Goal: Task Accomplishment & Management: Use online tool/utility

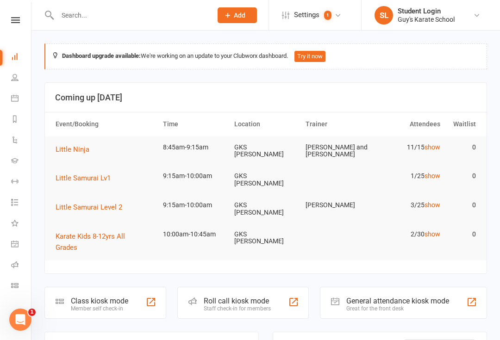
click at [16, 13] on nav "Clubworx Dashboard People Calendar Reports Automations Gradings Workouts Tasks …" at bounding box center [15, 172] width 31 height 340
click at [25, 20] on link at bounding box center [15, 20] width 33 height 6
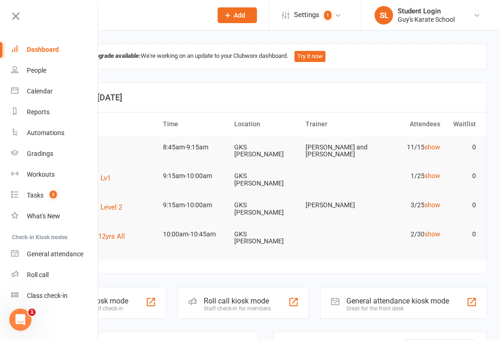
click at [68, 293] on div "Class check-in" at bounding box center [47, 295] width 41 height 7
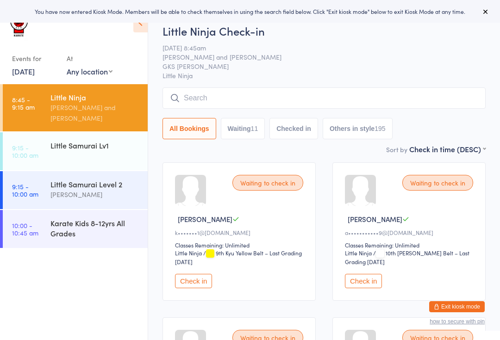
click at [482, 9] on icon at bounding box center [485, 11] width 7 height 7
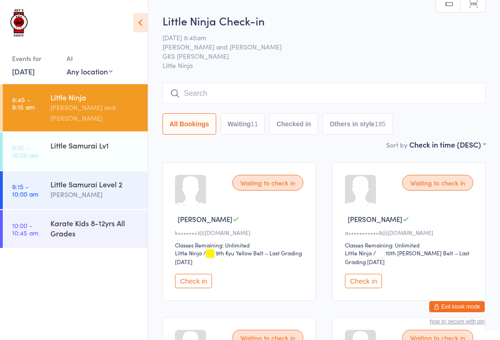
click at [226, 95] on input "search" at bounding box center [323, 93] width 323 height 21
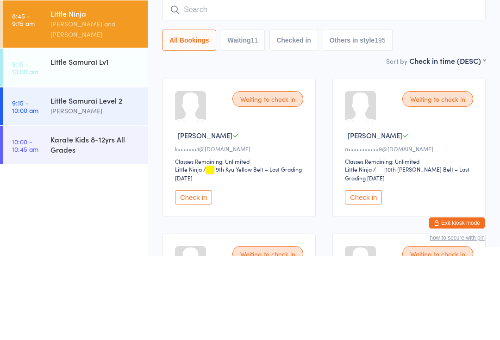
type input "A"
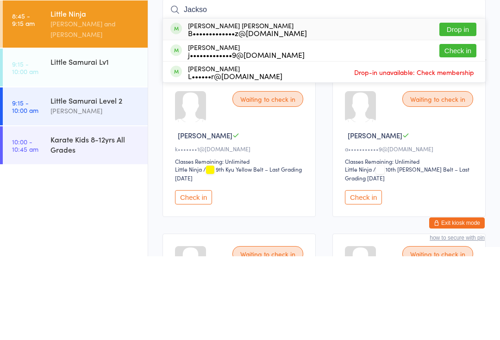
type input "Jackso"
click at [460, 106] on button "Drop in" at bounding box center [457, 112] width 37 height 13
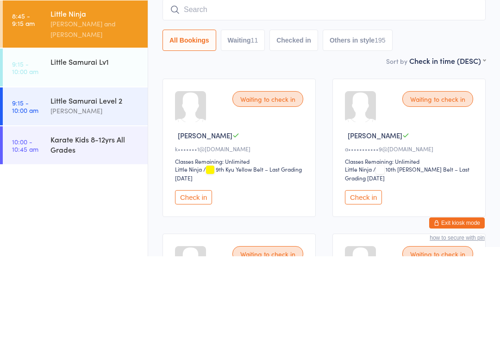
scroll to position [84, 0]
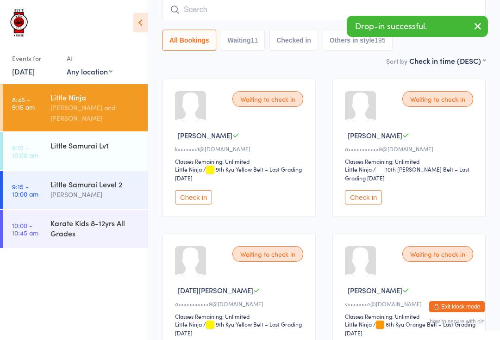
click at [260, 6] on input "search" at bounding box center [323, 9] width 323 height 21
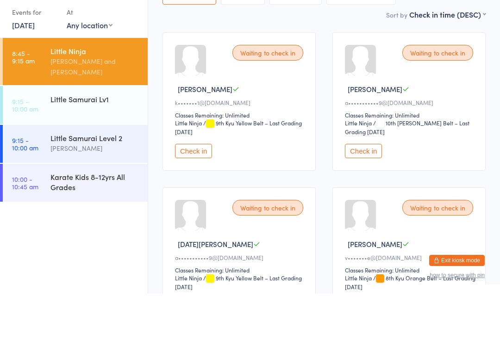
click at [52, 171] on div "Little Samurai Level 2 [PERSON_NAME]" at bounding box center [98, 189] width 97 height 37
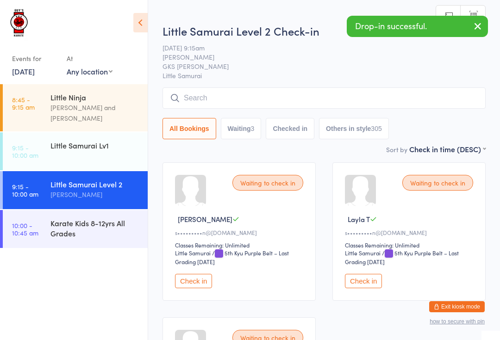
click at [219, 93] on input "search" at bounding box center [323, 97] width 323 height 21
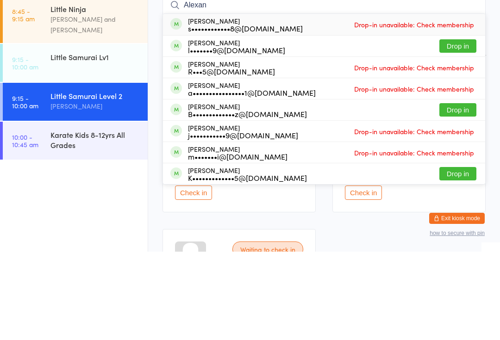
type input "Alexan"
click at [465, 192] on button "Drop in" at bounding box center [457, 198] width 37 height 13
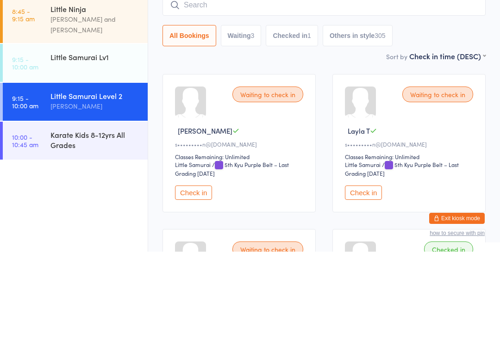
click at [77, 102] on div "[PERSON_NAME] and [PERSON_NAME]" at bounding box center [94, 112] width 89 height 21
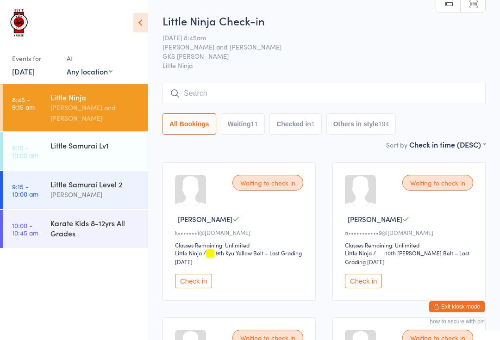
click at [73, 189] on div "[PERSON_NAME]" at bounding box center [94, 194] width 89 height 11
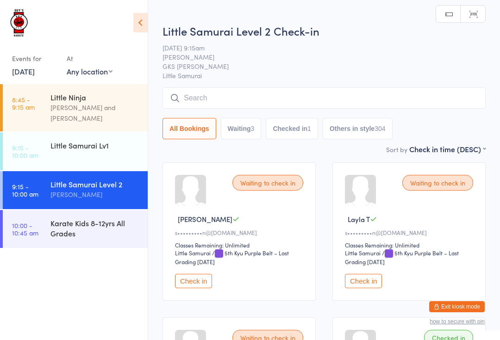
click at [299, 98] on input "search" at bounding box center [323, 97] width 323 height 21
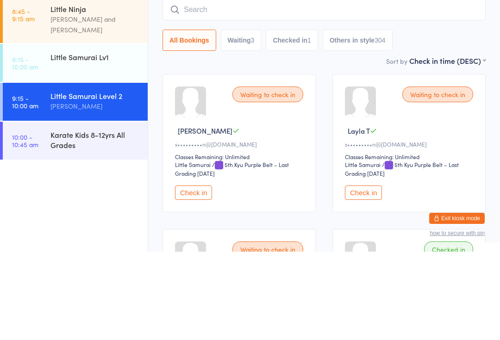
type input "T"
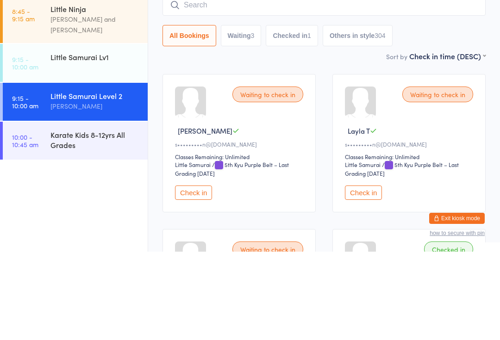
click at [112, 102] on div "[PERSON_NAME] and [PERSON_NAME]" at bounding box center [94, 112] width 89 height 21
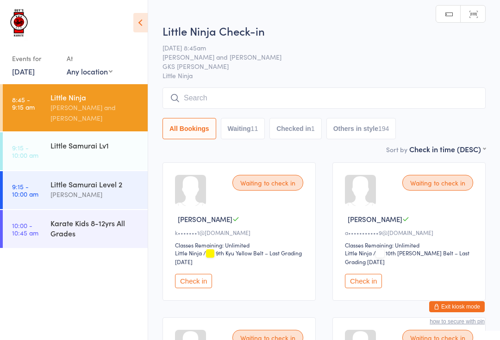
click at [245, 99] on input "search" at bounding box center [323, 97] width 323 height 21
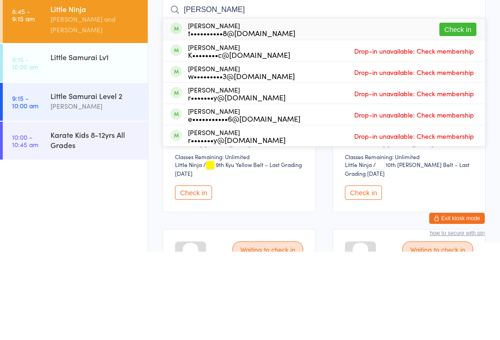
type input "[PERSON_NAME]"
click at [469, 111] on button "Check in" at bounding box center [457, 117] width 37 height 13
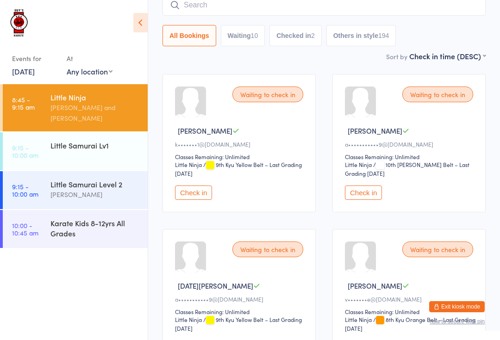
click at [214, 6] on input "search" at bounding box center [323, 4] width 323 height 21
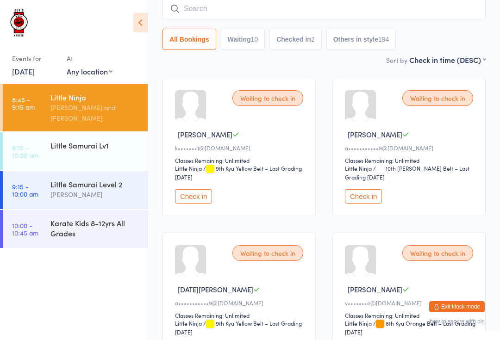
scroll to position [84, 0]
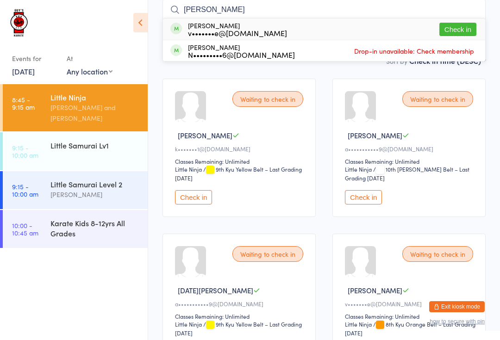
type input "[PERSON_NAME]"
click at [282, 30] on div "[PERSON_NAME] v•••••••e@[DOMAIN_NAME] Check in" at bounding box center [324, 29] width 322 height 21
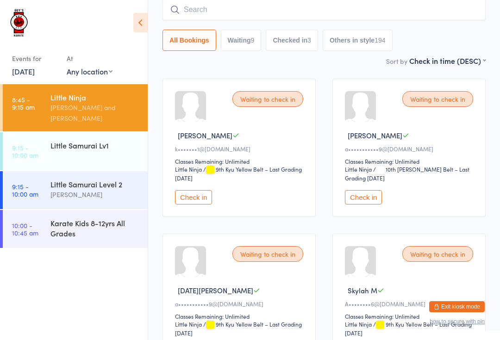
click at [291, 6] on input "search" at bounding box center [323, 9] width 323 height 21
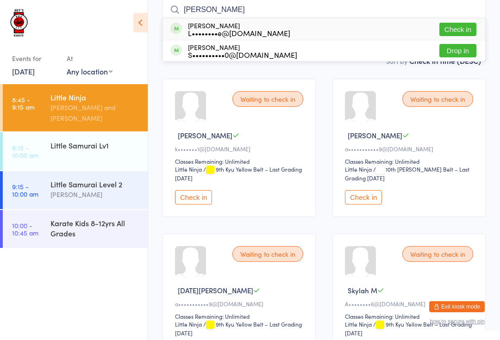
type input "[PERSON_NAME]"
click at [465, 27] on button "Check in" at bounding box center [457, 29] width 37 height 13
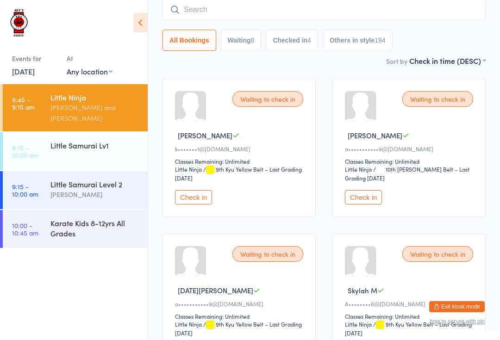
click at [200, 14] on input "search" at bounding box center [323, 9] width 323 height 21
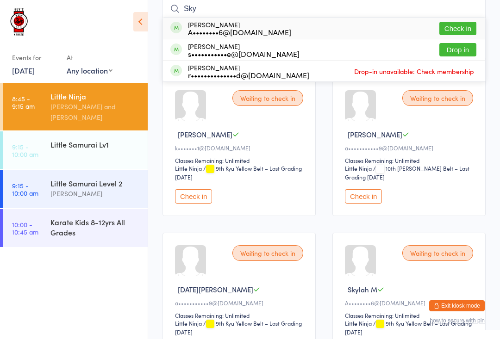
type input "Sky"
click at [453, 29] on button "Check in" at bounding box center [457, 29] width 37 height 13
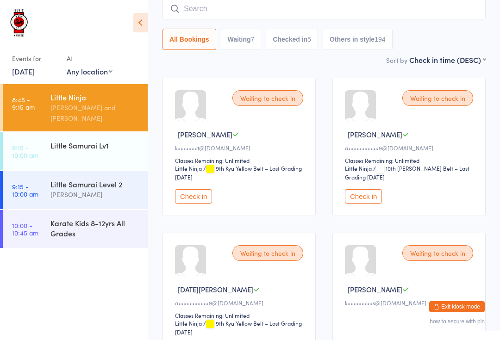
click at [204, 6] on input "search" at bounding box center [323, 8] width 323 height 21
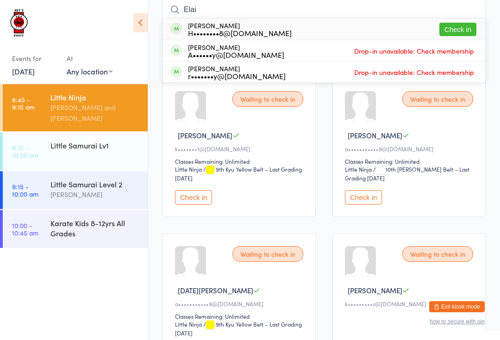
type input "Elai"
click at [225, 26] on div "[PERSON_NAME] H••••••••8@[DOMAIN_NAME]" at bounding box center [240, 29] width 104 height 15
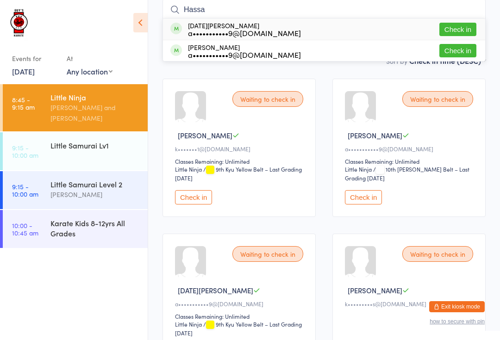
type input "Hassa"
click at [462, 25] on button "Check in" at bounding box center [457, 29] width 37 height 13
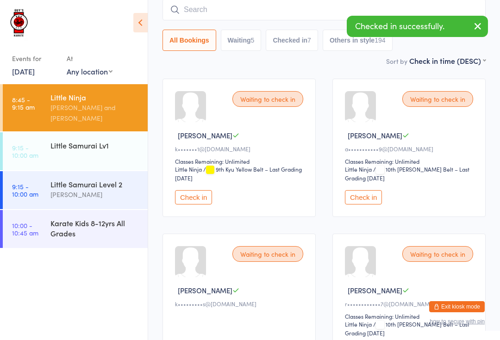
click at [299, 7] on input "search" at bounding box center [323, 9] width 323 height 21
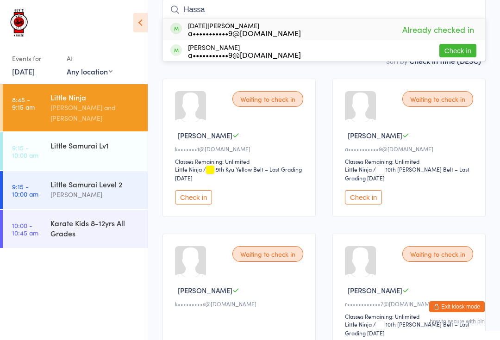
type input "Hassa"
click at [463, 47] on button "Check in" at bounding box center [457, 50] width 37 height 13
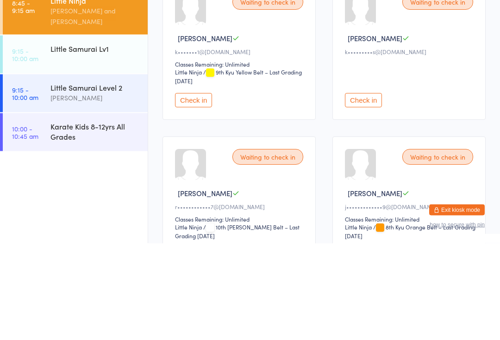
click at [201, 190] on button "Check in" at bounding box center [193, 197] width 37 height 14
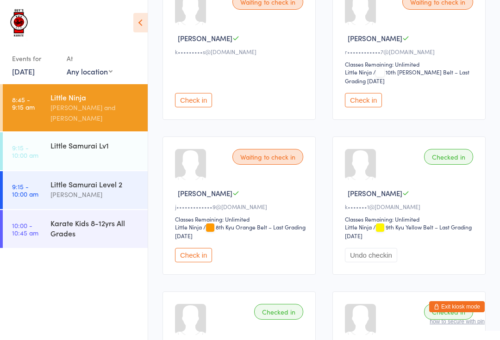
click at [67, 105] on div "[PERSON_NAME] and [PERSON_NAME]" at bounding box center [94, 112] width 89 height 21
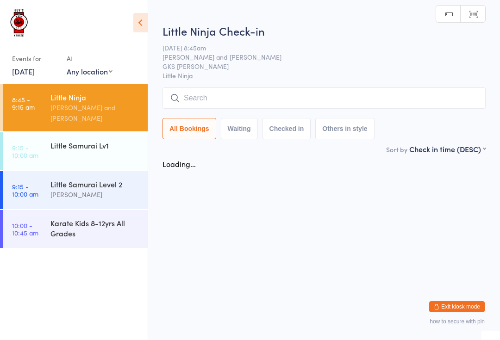
scroll to position [0, 0]
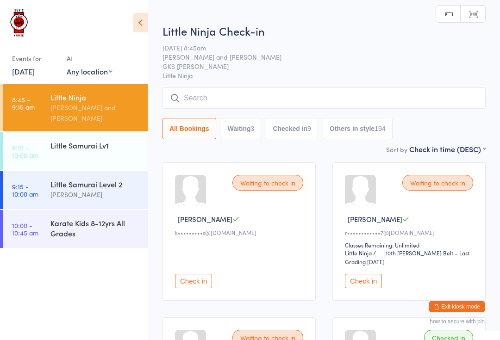
click at [218, 95] on input "search" at bounding box center [323, 97] width 323 height 21
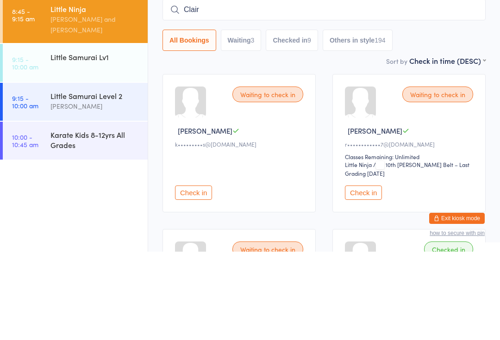
type input "[PERSON_NAME]"
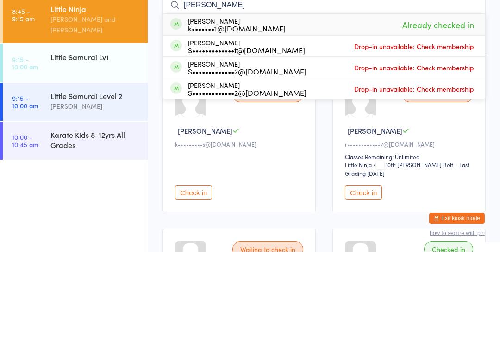
click at [429, 83] on input "[PERSON_NAME]" at bounding box center [323, 93] width 323 height 21
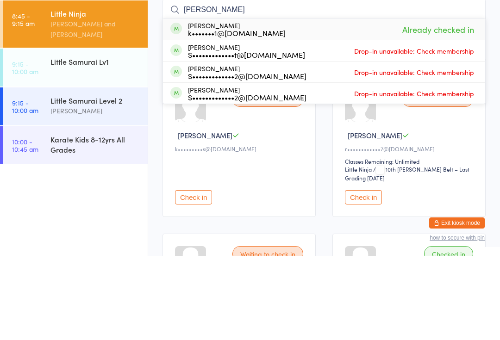
click at [63, 132] on link "9:15 - 10:00 am Little Samurai Lv1" at bounding box center [75, 151] width 145 height 38
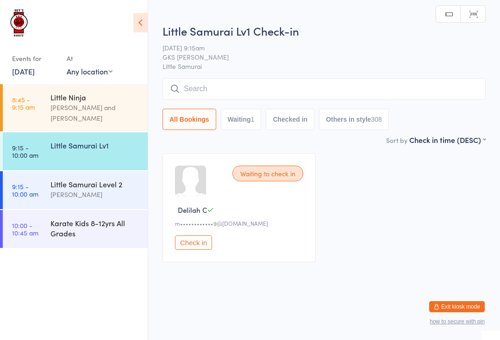
click at [240, 89] on input "search" at bounding box center [323, 88] width 323 height 21
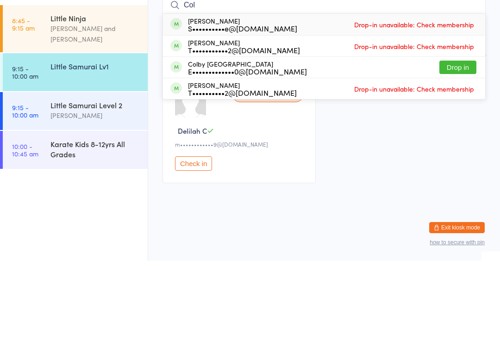
type input "Col"
click at [235, 147] on div "E•••••••••••••0@[DOMAIN_NAME]" at bounding box center [247, 150] width 119 height 7
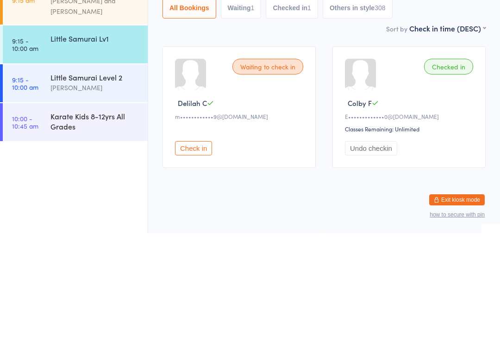
click at [292, 104] on button "Checked in 1" at bounding box center [292, 114] width 52 height 21
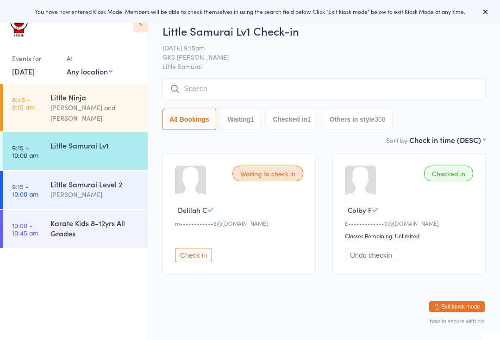
click at [127, 103] on div "[PERSON_NAME] and [PERSON_NAME]" at bounding box center [94, 112] width 89 height 21
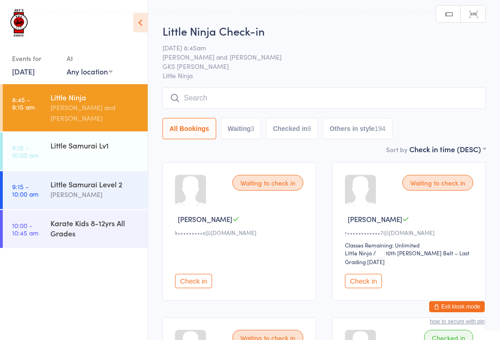
click at [290, 133] on button "Checked in 9" at bounding box center [292, 128] width 52 height 21
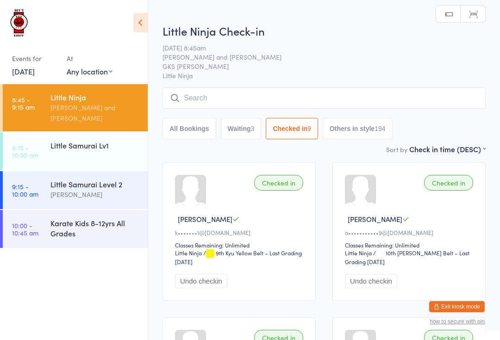
click at [189, 133] on button "All Bookings" at bounding box center [189, 128] width 54 height 21
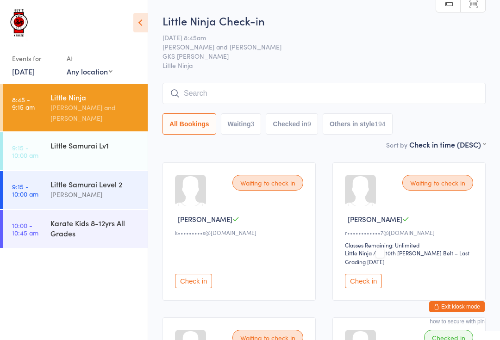
click at [299, 130] on button "Checked in 9" at bounding box center [292, 123] width 52 height 21
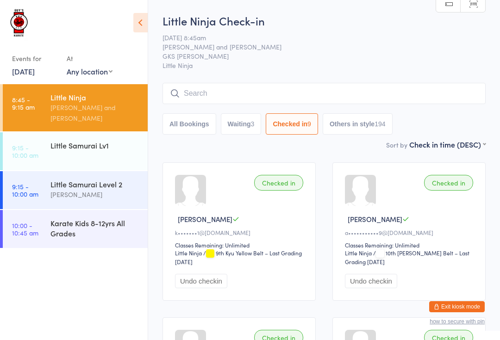
click at [192, 132] on button "All Bookings" at bounding box center [189, 123] width 54 height 21
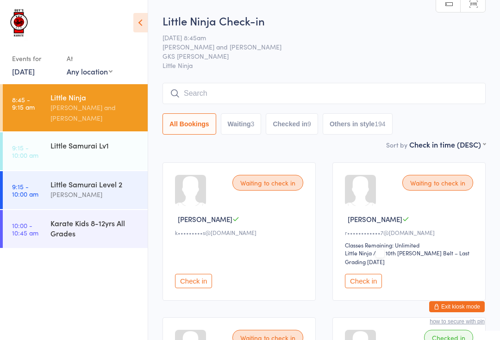
click at [293, 130] on button "Checked in 9" at bounding box center [292, 123] width 52 height 21
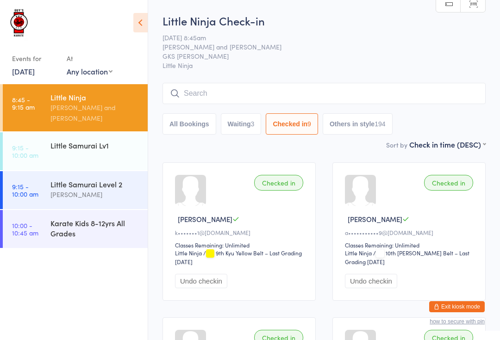
click at [197, 126] on button "All Bookings" at bounding box center [189, 123] width 54 height 21
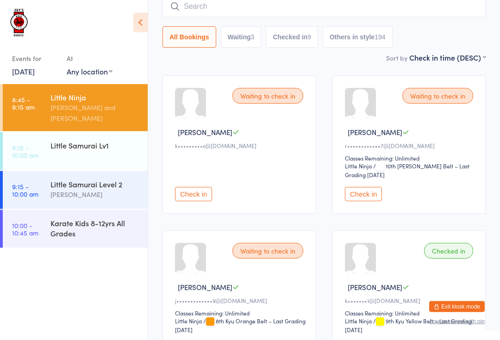
scroll to position [90, 0]
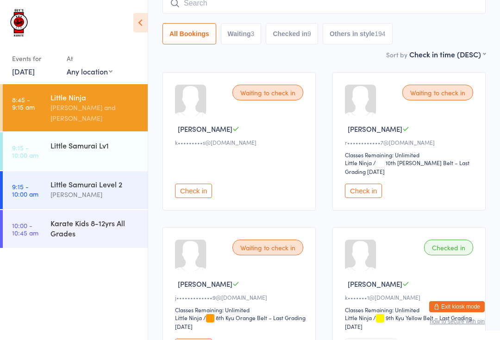
click at [292, 27] on button "Checked in 9" at bounding box center [292, 33] width 52 height 21
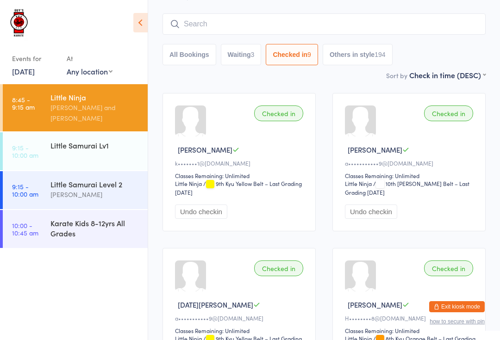
scroll to position [0, 0]
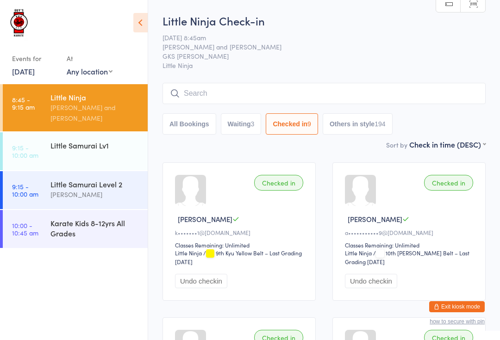
click at [196, 125] on button "All Bookings" at bounding box center [189, 123] width 54 height 21
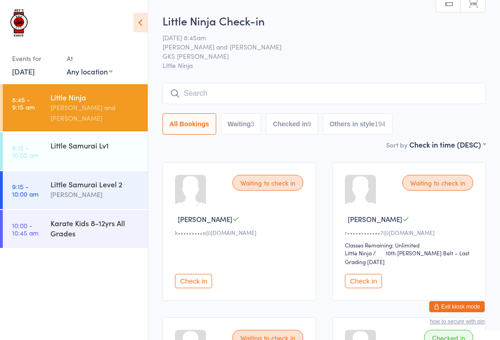
click at [303, 112] on div "All Bookings Waiting 3 Checked in 9 Others in style 194" at bounding box center [323, 109] width 323 height 52
click at [289, 125] on button "Checked in 9" at bounding box center [292, 123] width 52 height 21
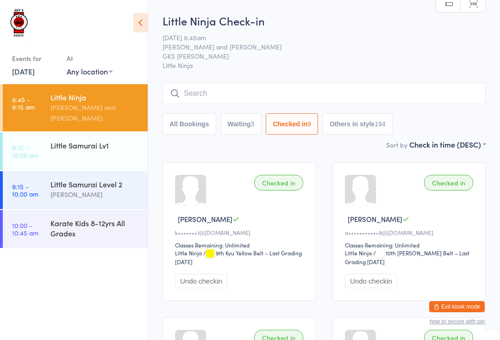
click at [189, 125] on button "All Bookings" at bounding box center [189, 123] width 54 height 21
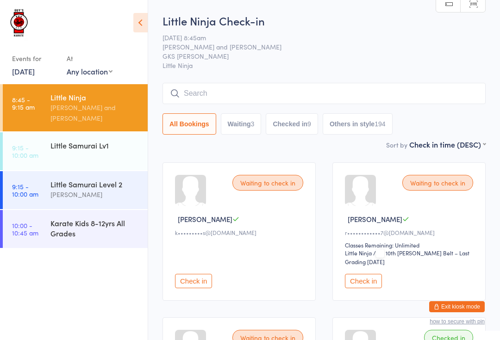
click at [101, 140] on div "Little Samurai Lv1" at bounding box center [94, 145] width 89 height 10
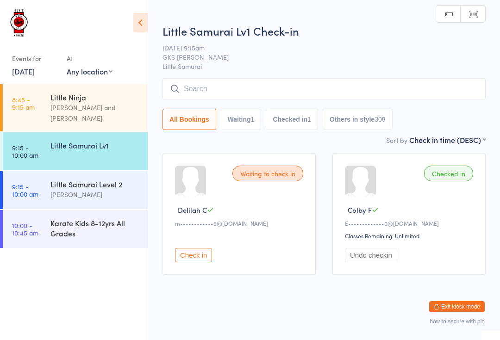
click at [211, 80] on input "search" at bounding box center [323, 88] width 323 height 21
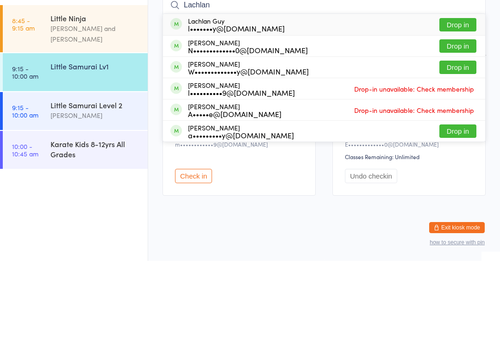
type input "Lachlan"
click at [465, 118] on button "Drop in" at bounding box center [457, 124] width 37 height 13
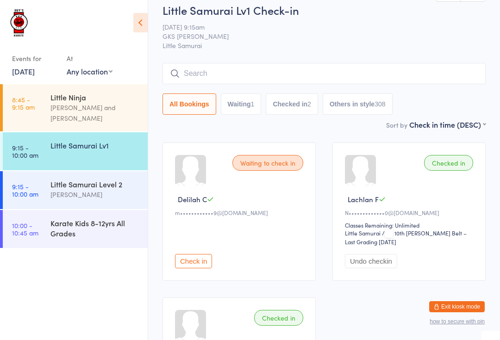
click at [249, 80] on input "search" at bounding box center [323, 73] width 323 height 21
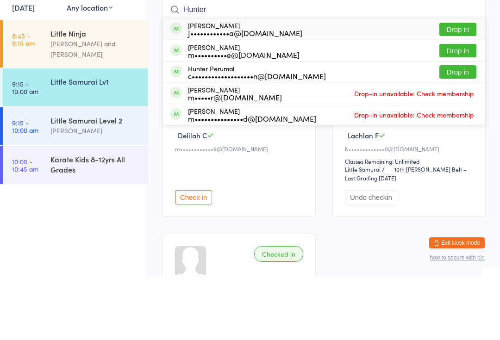
type input "Hunter"
click at [458, 129] on button "Drop in" at bounding box center [457, 135] width 37 height 13
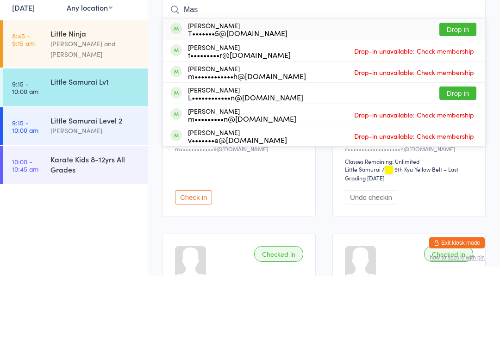
type input "Mas"
click at [452, 87] on button "Drop in" at bounding box center [457, 93] width 37 height 13
type input "M"
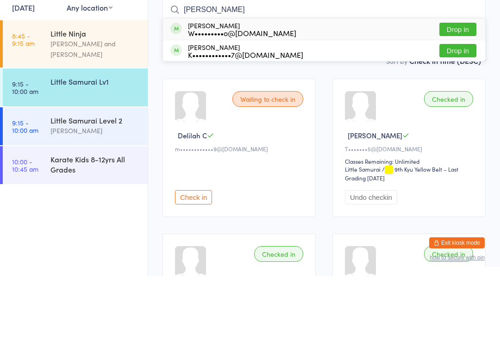
type input "Sonny"
click at [455, 87] on button "Drop in" at bounding box center [457, 93] width 37 height 13
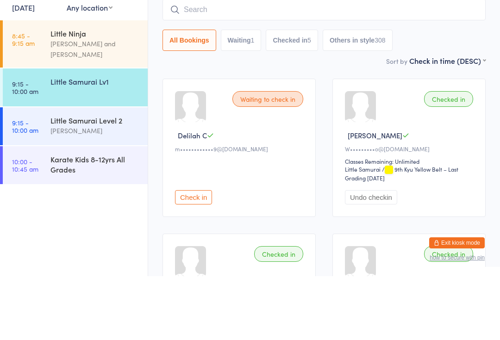
click at [222, 63] on input "search" at bounding box center [323, 73] width 323 height 21
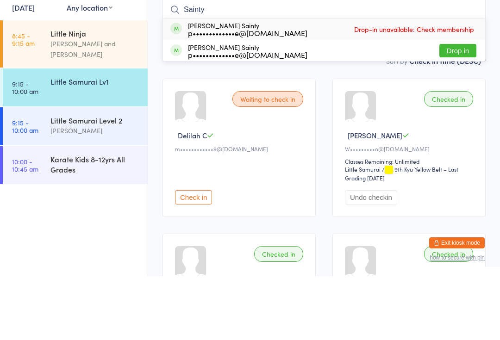
type input "Sainty"
click at [458, 108] on button "Drop in" at bounding box center [457, 114] width 37 height 13
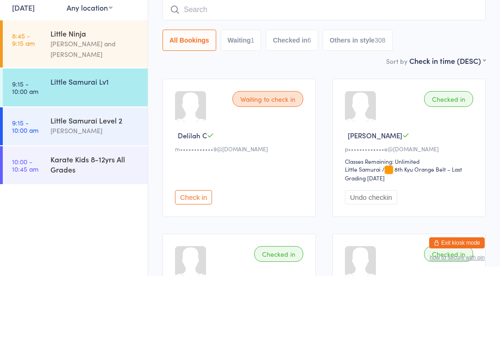
click at [237, 63] on input "search" at bounding box center [323, 73] width 323 height 21
click at [241, 63] on input "search" at bounding box center [323, 73] width 323 height 21
click at [224, 63] on input "search" at bounding box center [323, 73] width 323 height 21
click at [232, 63] on input "search" at bounding box center [323, 73] width 323 height 21
click at [231, 63] on input "search" at bounding box center [323, 73] width 323 height 21
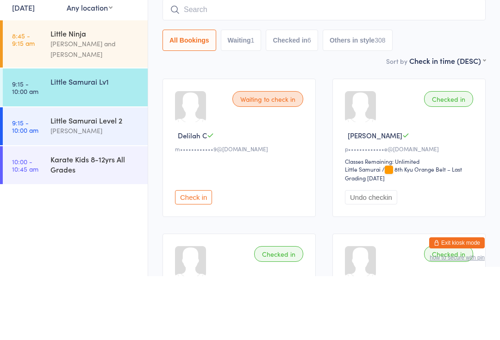
click at [229, 63] on input "search" at bounding box center [323, 73] width 323 height 21
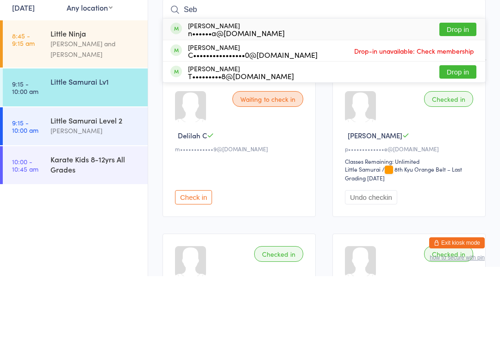
type input "Seb"
click at [230, 93] on div "n••••••a@hotmail.com" at bounding box center [236, 96] width 97 height 7
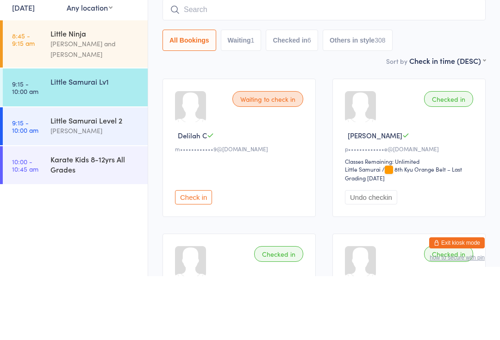
scroll to position [74, 0]
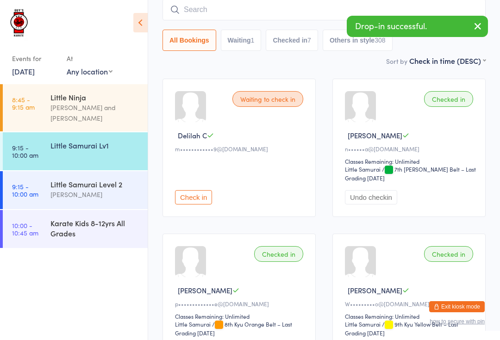
click at [263, 13] on input "search" at bounding box center [323, 9] width 323 height 21
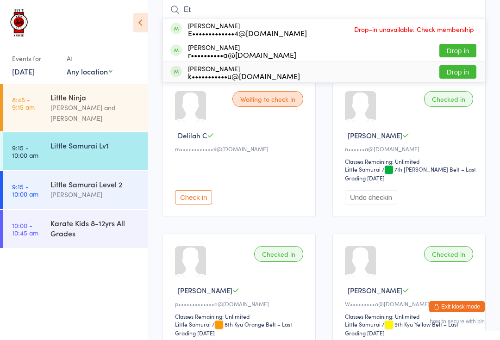
type input "Et"
click at [232, 82] on div "Ethan White k•••••••••••u@gmail.com Drop in" at bounding box center [324, 72] width 322 height 21
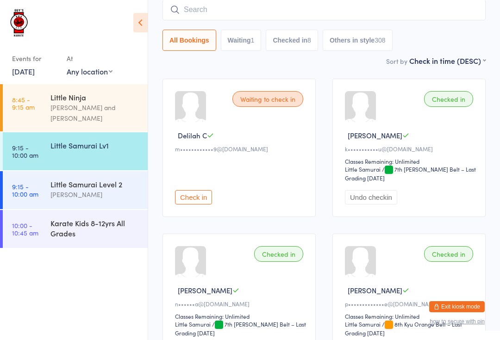
click at [110, 140] on div "Little Samurai Lv1" at bounding box center [94, 145] width 89 height 10
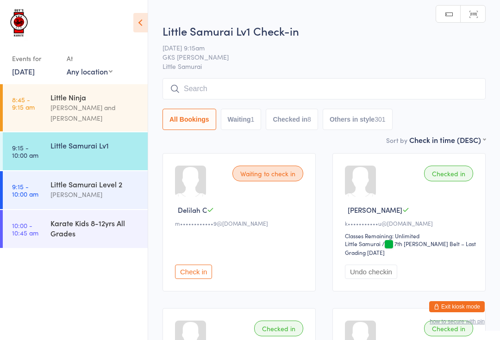
click at [267, 85] on input "search" at bounding box center [323, 88] width 323 height 21
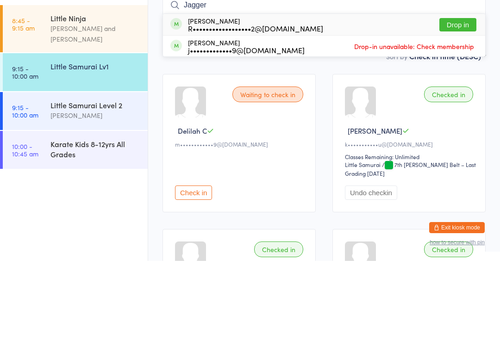
type input "Jagger"
click at [303, 104] on div "R••••••••••••••••••2@hotmail.com" at bounding box center [255, 107] width 135 height 7
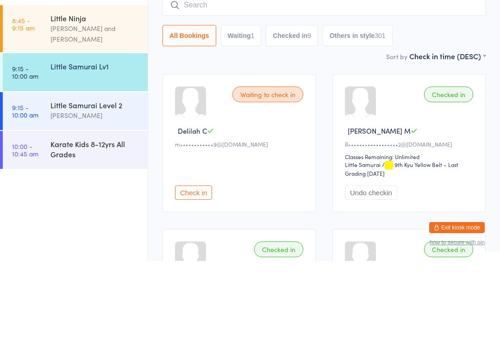
click at [91, 189] on div "[PERSON_NAME]" at bounding box center [94, 194] width 89 height 11
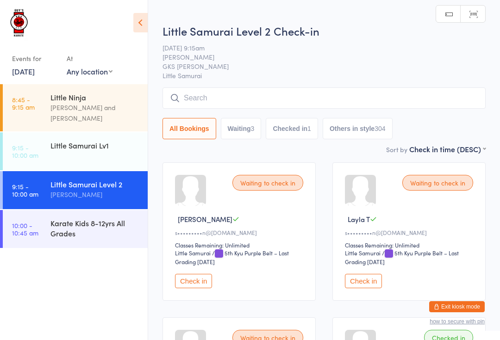
click at [280, 109] on input "search" at bounding box center [323, 97] width 323 height 21
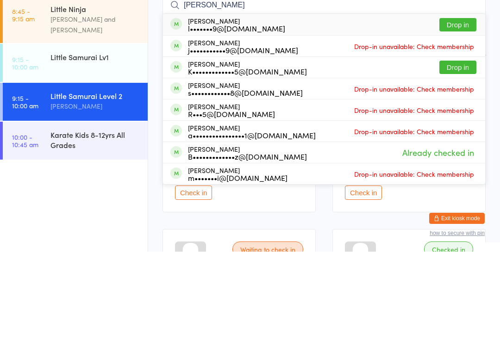
type input "[PERSON_NAME]"
click at [459, 149] on button "Drop in" at bounding box center [457, 155] width 37 height 13
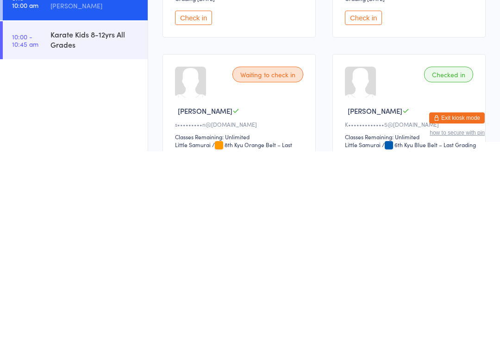
scroll to position [75, 0]
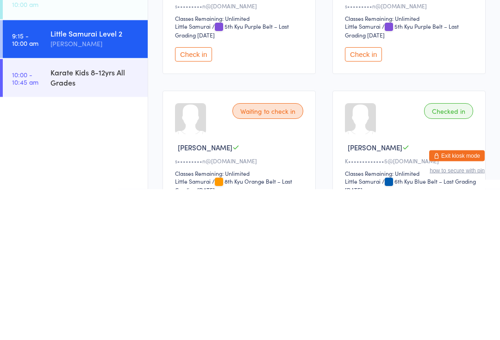
click at [113, 218] on div "Karate Kids 8-12yrs All Grades" at bounding box center [94, 228] width 89 height 20
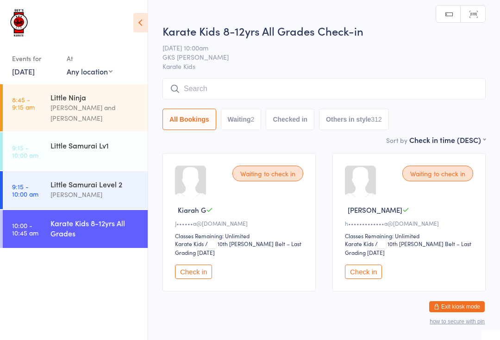
click at [326, 81] on input "search" at bounding box center [323, 88] width 323 height 21
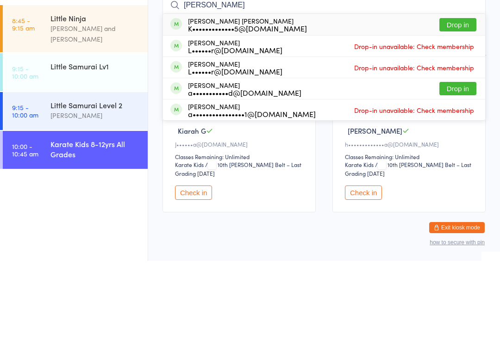
type input "Connor"
click at [453, 97] on button "Drop in" at bounding box center [457, 103] width 37 height 13
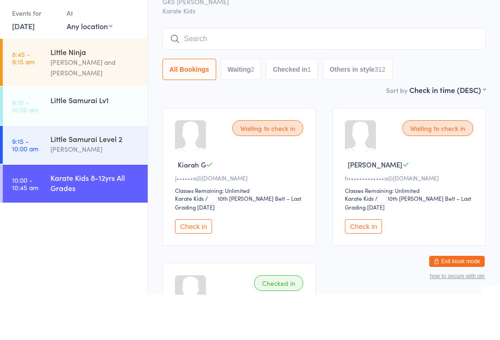
click at [110, 179] on div "Little Samurai Level 2" at bounding box center [94, 184] width 89 height 10
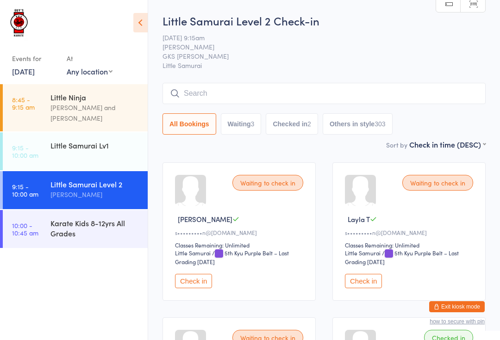
click at [34, 147] on time "9:15 - 10:00 am" at bounding box center [25, 151] width 26 height 15
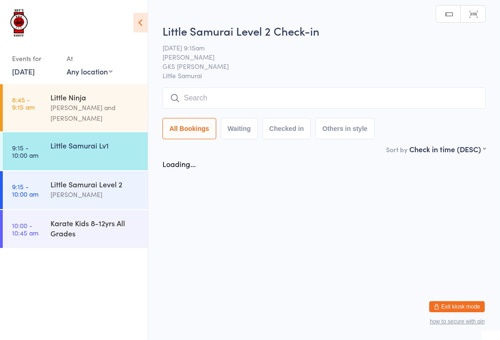
click at [205, 99] on input "search" at bounding box center [323, 97] width 323 height 21
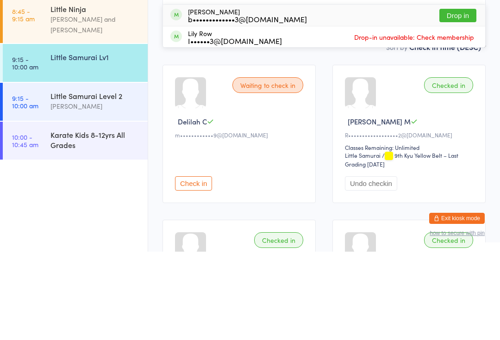
type input "Emily"
click at [462, 97] on button "Drop in" at bounding box center [457, 103] width 37 height 13
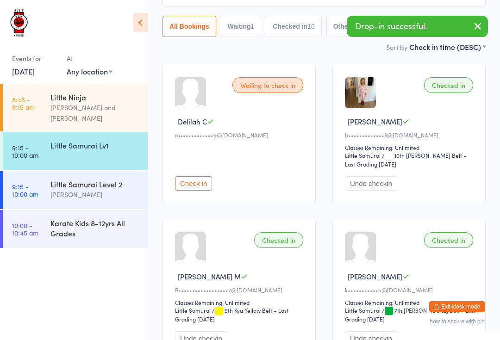
click at [60, 179] on div "Little Samurai Level 2" at bounding box center [94, 184] width 89 height 10
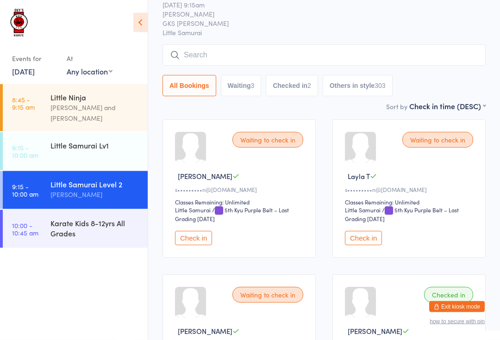
scroll to position [43, 0]
click at [391, 55] on input "search" at bounding box center [323, 55] width 323 height 21
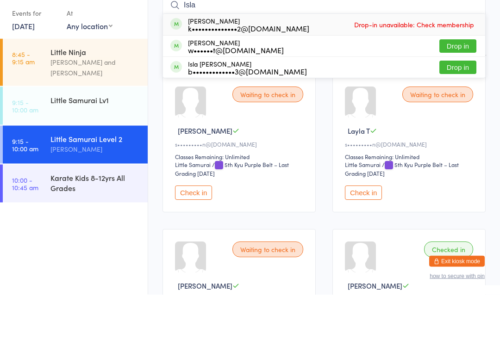
type input "Isla"
click at [459, 106] on button "Drop in" at bounding box center [457, 112] width 37 height 13
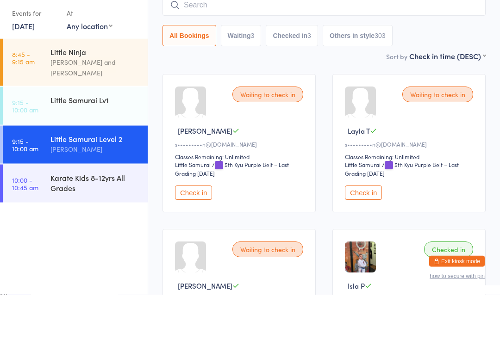
click at [69, 132] on div "Little Samurai Lv1" at bounding box center [98, 145] width 97 height 26
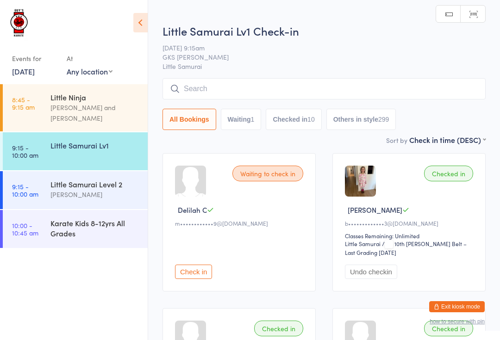
click at [35, 183] on time "9:15 - 10:00 am" at bounding box center [25, 190] width 26 height 15
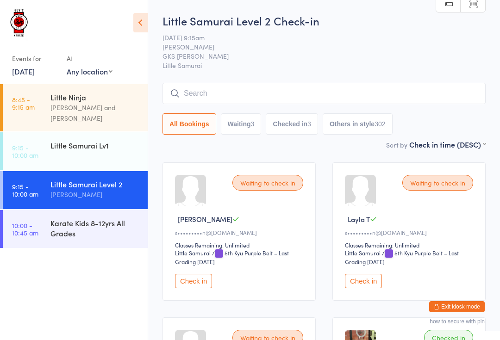
click at [70, 140] on div "Little Samurai Lv1" at bounding box center [94, 145] width 89 height 10
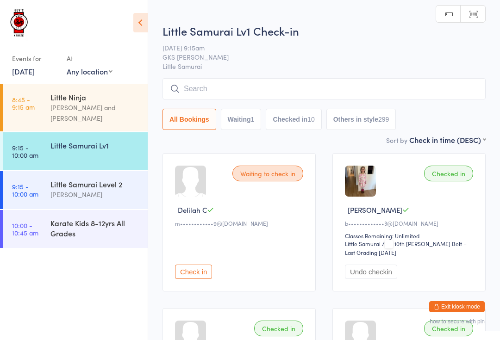
click at [199, 86] on input "search" at bounding box center [323, 88] width 323 height 21
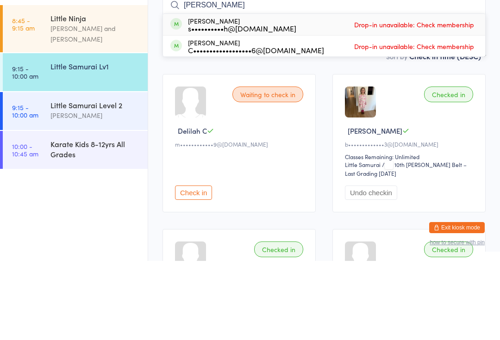
type input "Henry"
click at [239, 104] on div "s••••••••••h@gmail.com" at bounding box center [242, 107] width 108 height 7
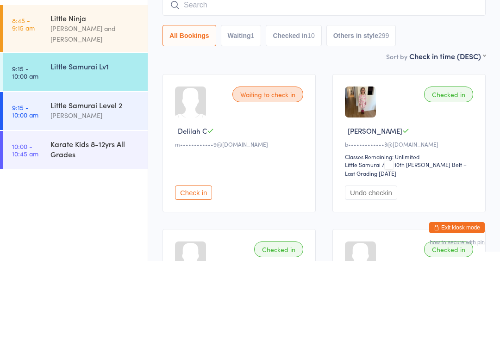
type input "K"
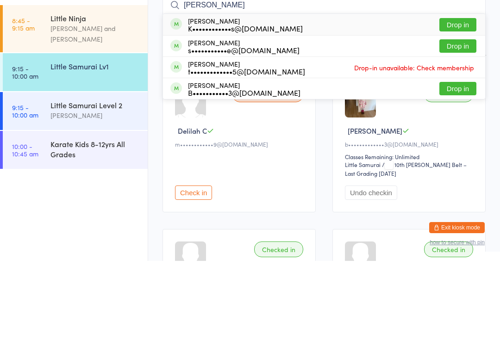
type input "Zach"
click at [265, 104] on div "K••••••••••••s@hotmail.com" at bounding box center [245, 107] width 115 height 7
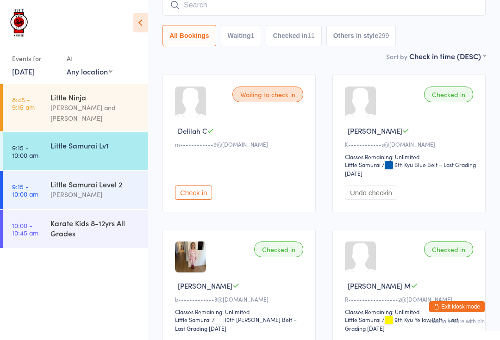
click at [269, 5] on input "search" at bounding box center [323, 4] width 323 height 21
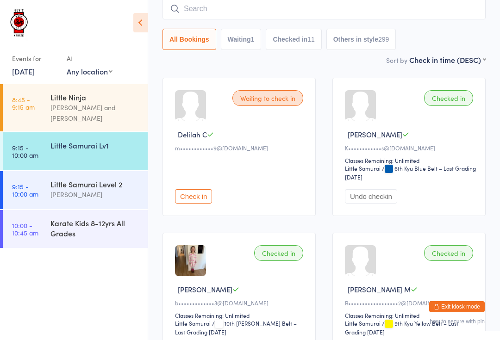
scroll to position [74, 0]
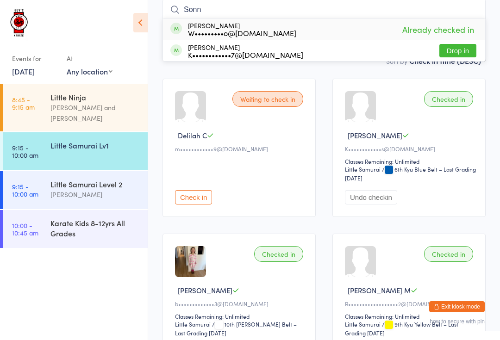
type input "Sonn"
click at [454, 48] on button "Drop in" at bounding box center [457, 50] width 37 height 13
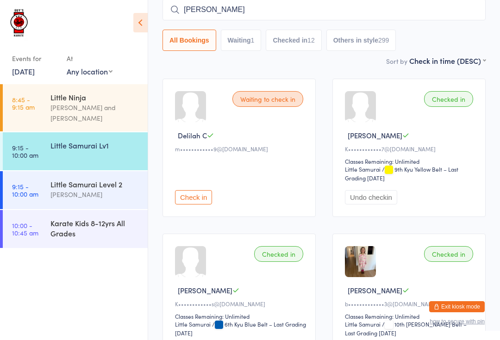
type input "Emily"
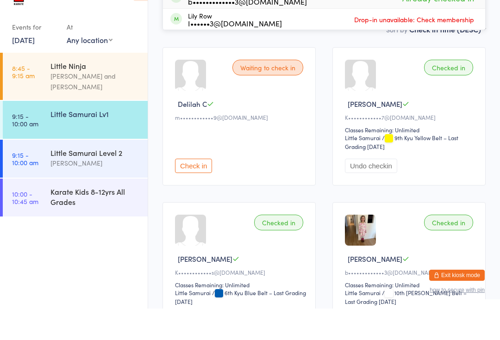
click at [89, 179] on div "Little Samurai Level 2" at bounding box center [94, 184] width 89 height 10
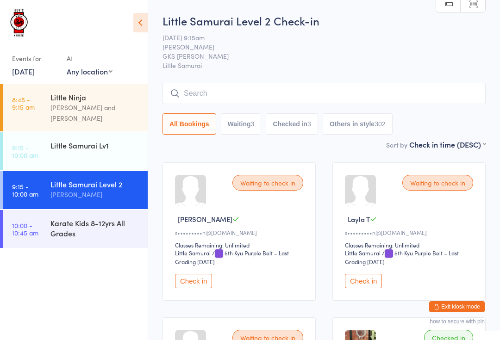
click at [278, 88] on input "search" at bounding box center [323, 93] width 323 height 21
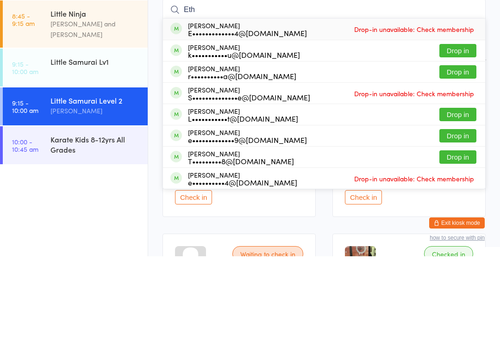
type input "Eth"
click at [465, 149] on button "Drop in" at bounding box center [457, 155] width 37 height 13
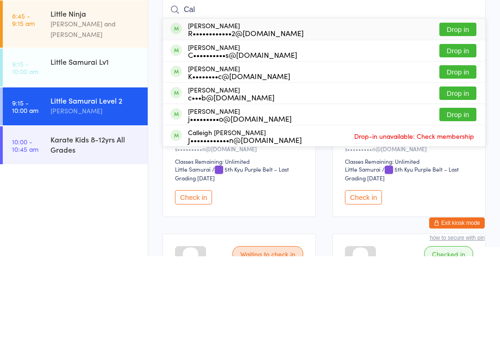
type input "Cal"
click at [458, 106] on button "Drop in" at bounding box center [457, 112] width 37 height 13
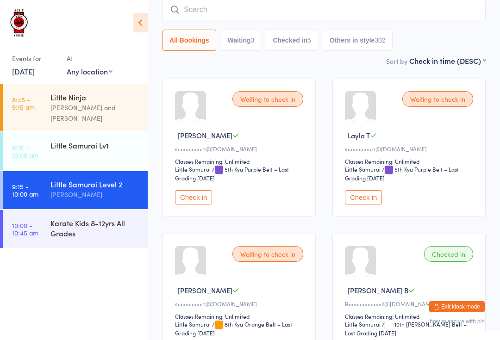
click at [87, 223] on div "Karate Kids 8-12yrs All Grades" at bounding box center [94, 228] width 89 height 20
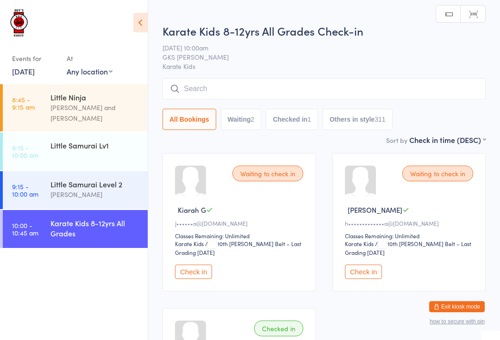
click at [303, 88] on input "search" at bounding box center [323, 88] width 323 height 21
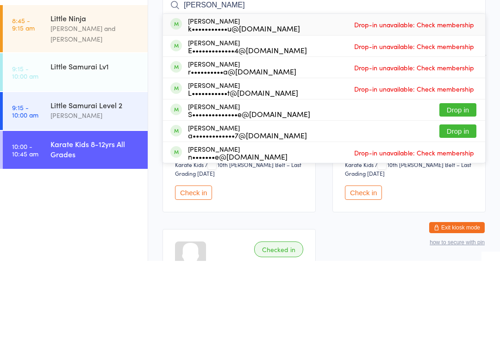
type input "Ethan"
click at [467, 182] on button "Drop in" at bounding box center [457, 188] width 37 height 13
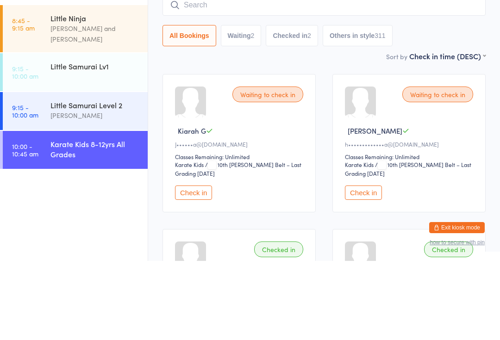
click at [107, 140] on div "Little Samurai Lv1" at bounding box center [94, 145] width 89 height 10
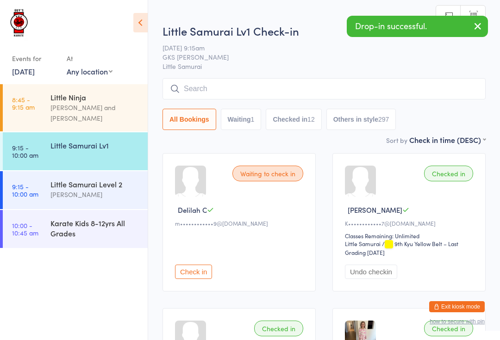
click at [271, 89] on input "search" at bounding box center [323, 88] width 323 height 21
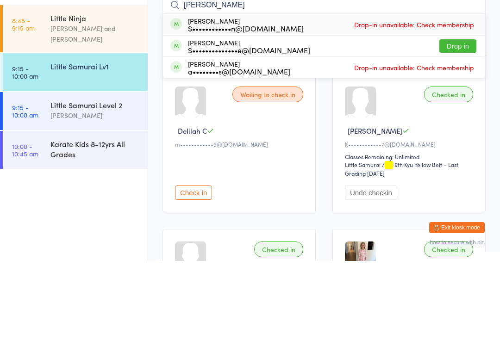
type input "Theodore"
click at [459, 118] on button "Drop in" at bounding box center [457, 124] width 37 height 13
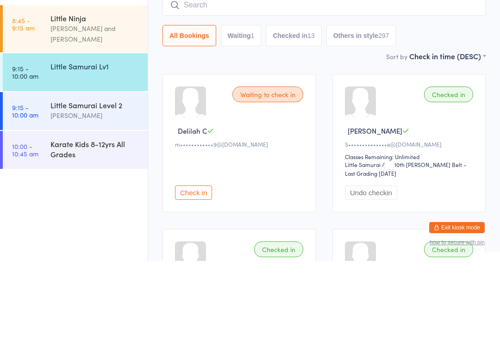
click at [100, 218] on div "Karate Kids 8-12yrs All Grades" at bounding box center [94, 228] width 89 height 20
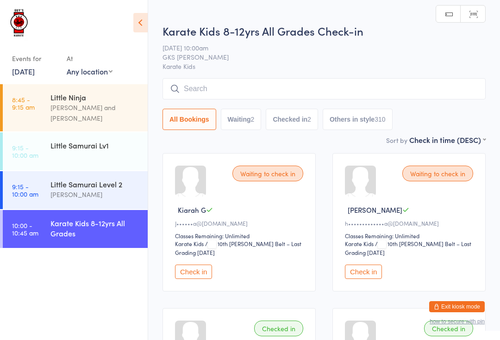
click at [308, 283] on div "Waiting to check in Kiarah G J••••••a@hotmail.com Classes Remaining: Unlimited …" at bounding box center [238, 222] width 153 height 138
click at [191, 277] on button "Check in" at bounding box center [193, 272] width 37 height 14
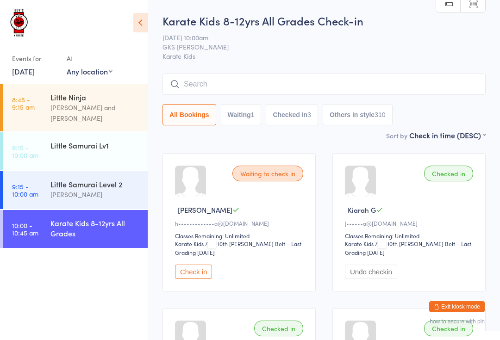
click at [131, 189] on div "[PERSON_NAME]" at bounding box center [94, 194] width 89 height 11
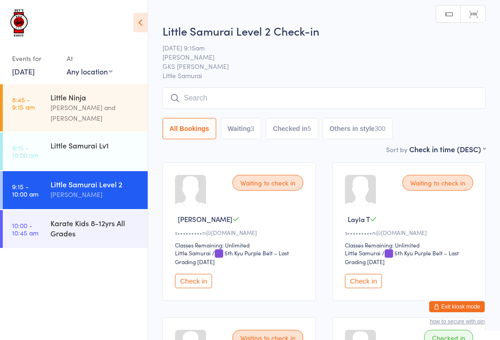
click at [267, 96] on input "search" at bounding box center [323, 97] width 323 height 21
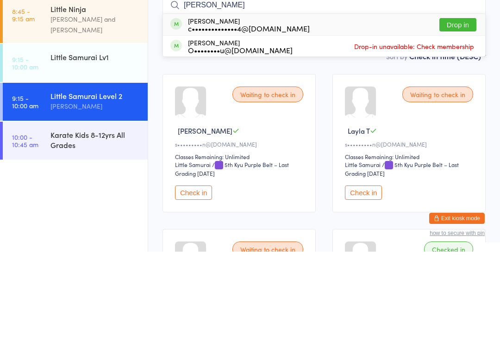
type input "Emmett"
click at [466, 106] on button "Drop in" at bounding box center [457, 112] width 37 height 13
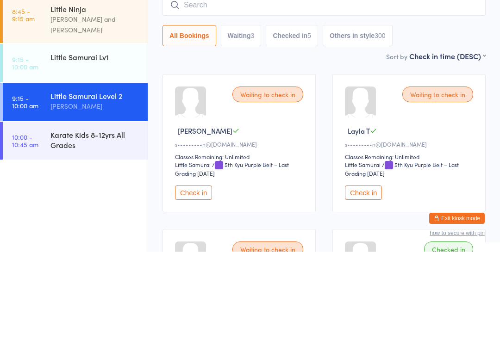
scroll to position [88, 0]
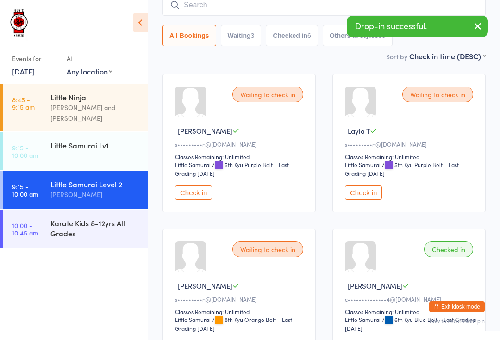
click at [104, 218] on div "Karate Kids 8-12yrs All Grades" at bounding box center [94, 228] width 89 height 20
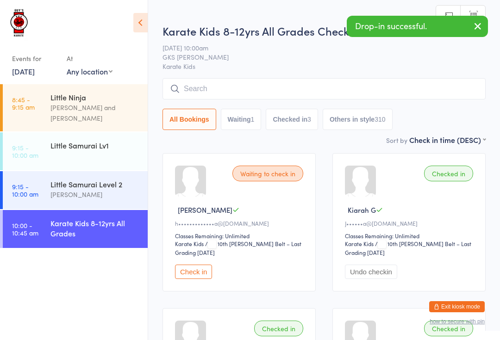
click at [285, 85] on input "search" at bounding box center [323, 88] width 323 height 21
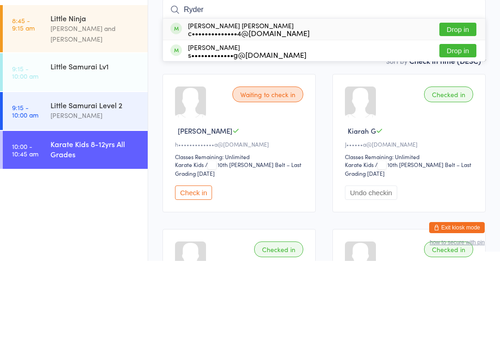
type input "Ryder"
click at [461, 102] on button "Drop in" at bounding box center [457, 108] width 37 height 13
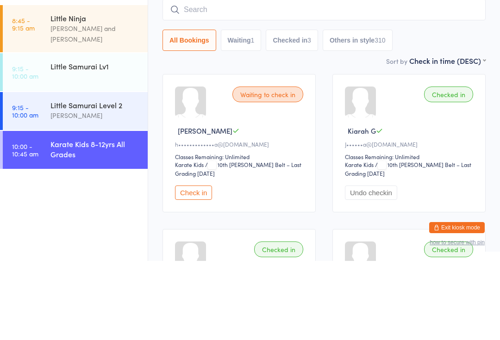
scroll to position [79, 0]
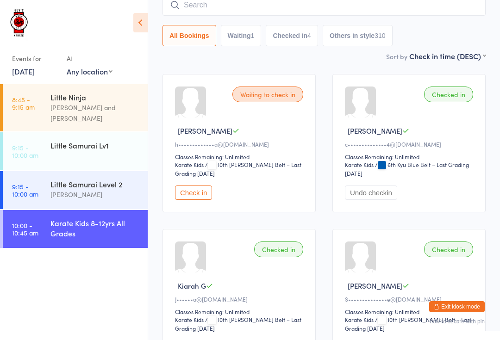
click at [89, 221] on div "Karate Kids 8-12yrs All Grades" at bounding box center [94, 228] width 89 height 20
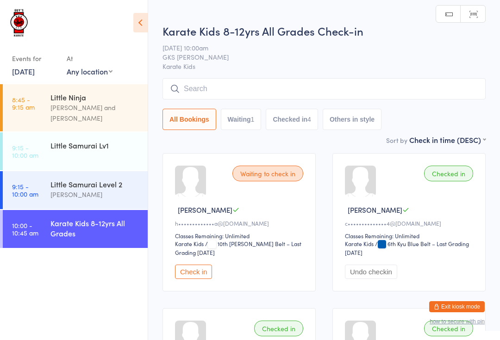
click at [282, 81] on input "search" at bounding box center [323, 88] width 323 height 21
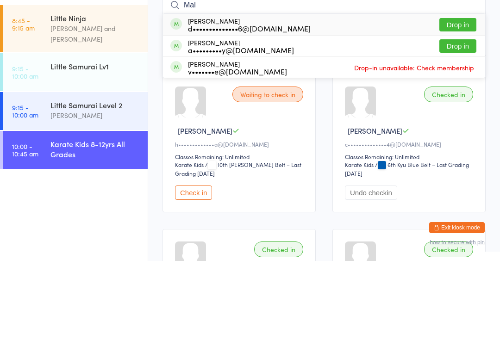
type input "Mal"
click at [464, 118] on button "Drop in" at bounding box center [457, 124] width 37 height 13
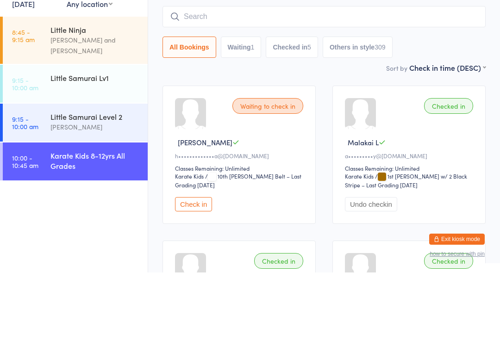
click at [92, 210] on div "Karate Kids 8-12yrs All Grades" at bounding box center [98, 228] width 97 height 36
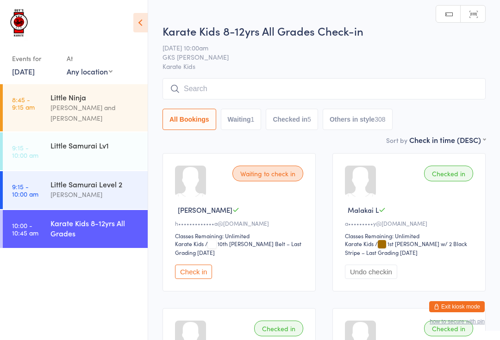
click at [101, 218] on div "Karate Kids 8-12yrs All Grades" at bounding box center [94, 228] width 89 height 20
click at [219, 91] on input "search" at bounding box center [323, 88] width 323 height 21
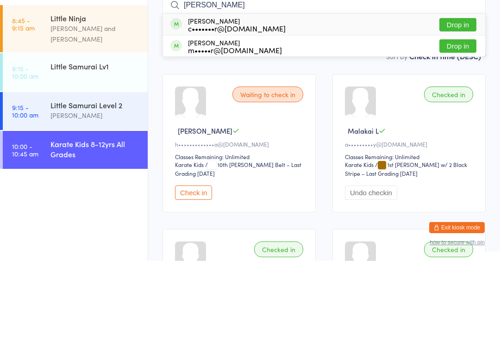
type input "Bruno"
click at [193, 104] on div "c•••••••r@gmail.com" at bounding box center [237, 107] width 98 height 7
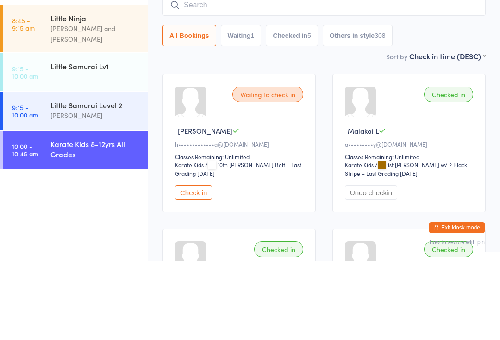
scroll to position [79, 0]
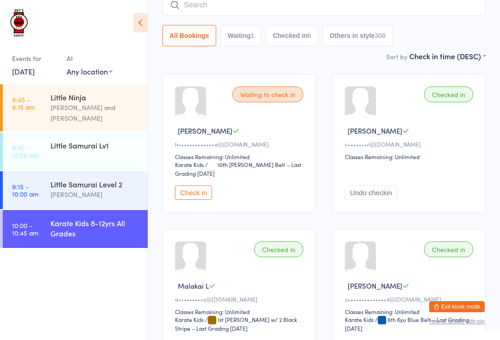
click at [249, 10] on input "search" at bounding box center [323, 4] width 323 height 21
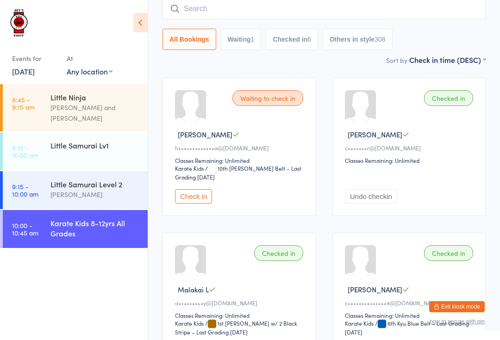
scroll to position [74, 0]
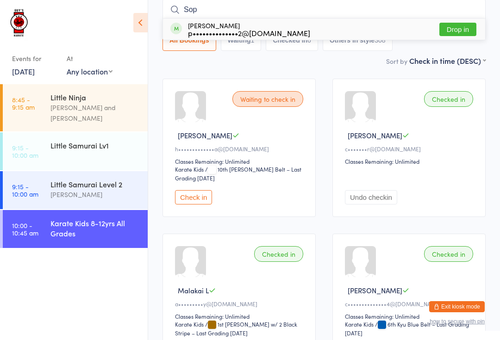
type input "Sop"
click at [460, 34] on button "Drop in" at bounding box center [457, 29] width 37 height 13
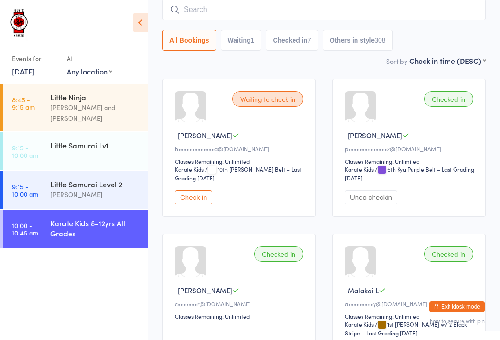
click at [42, 222] on link "10:00 - 10:45 am Karate Kids 8-12yrs All Grades" at bounding box center [75, 229] width 145 height 38
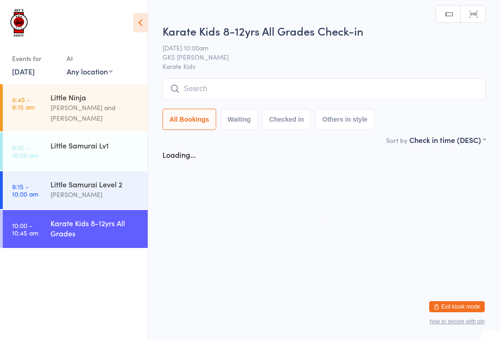
scroll to position [0, 0]
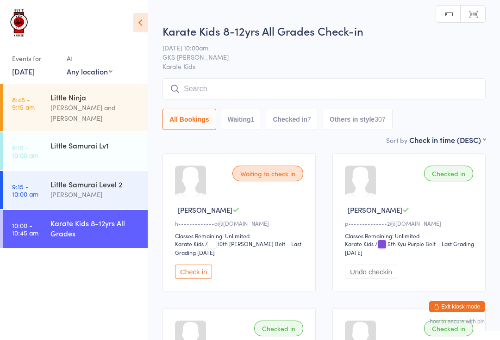
click at [456, 92] on input "search" at bounding box center [323, 88] width 323 height 21
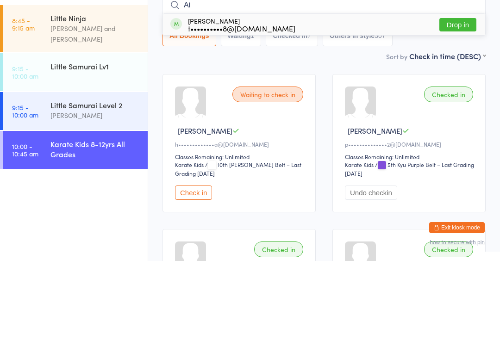
type input "Ai"
click at [464, 97] on button "Drop in" at bounding box center [457, 103] width 37 height 13
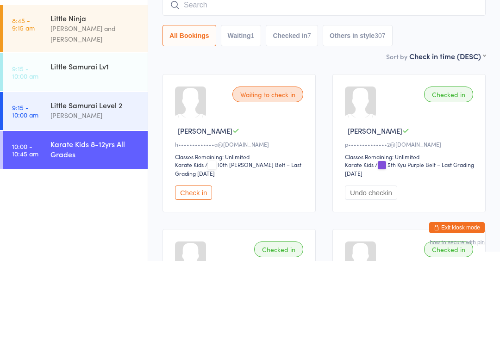
scroll to position [79, 0]
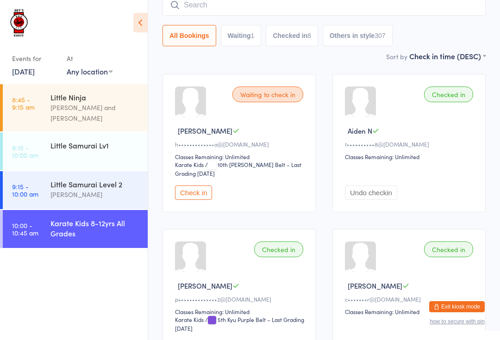
click at [255, 5] on input "search" at bounding box center [323, 4] width 323 height 21
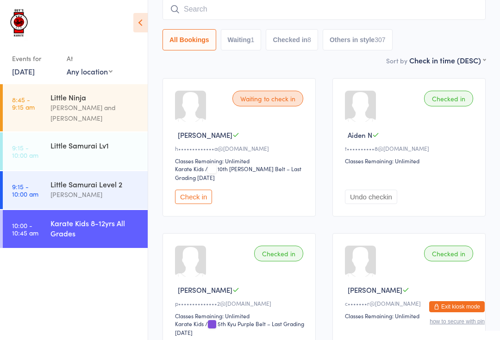
scroll to position [74, 0]
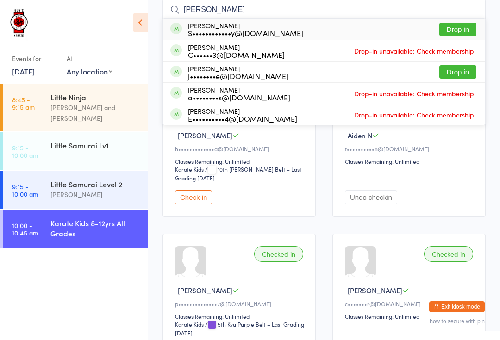
type input "Sam"
click at [458, 29] on button "Drop in" at bounding box center [457, 29] width 37 height 13
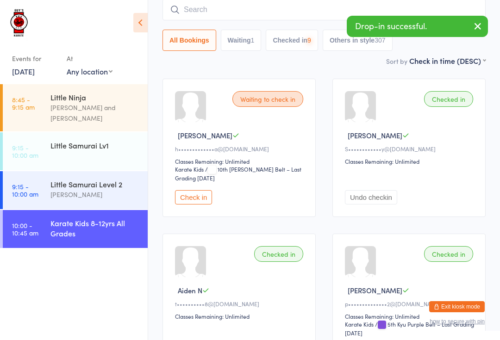
click at [256, 6] on input "search" at bounding box center [323, 9] width 323 height 21
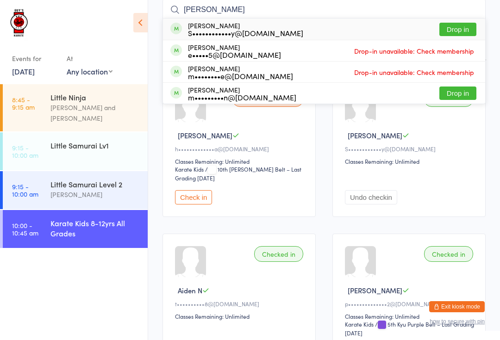
type input "Thom"
click at [460, 29] on button "Drop in" at bounding box center [457, 29] width 37 height 13
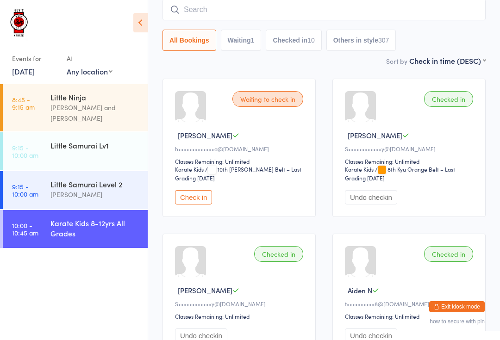
click at [243, 7] on input "search" at bounding box center [323, 9] width 323 height 21
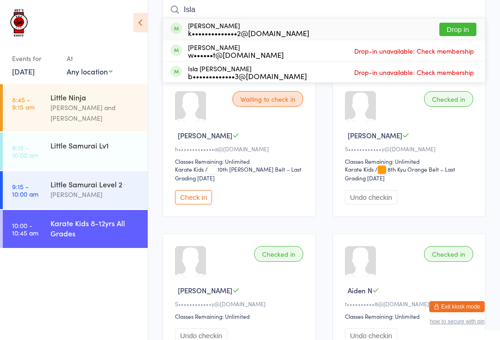
type input "Isla"
click at [465, 31] on button "Drop in" at bounding box center [457, 29] width 37 height 13
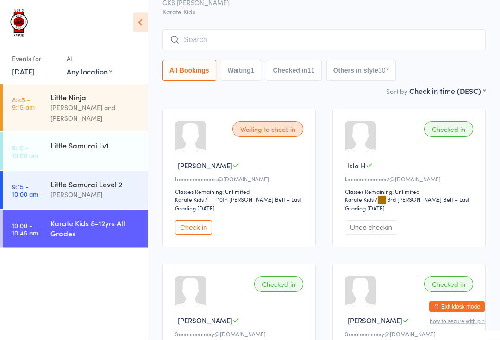
scroll to position [0, 0]
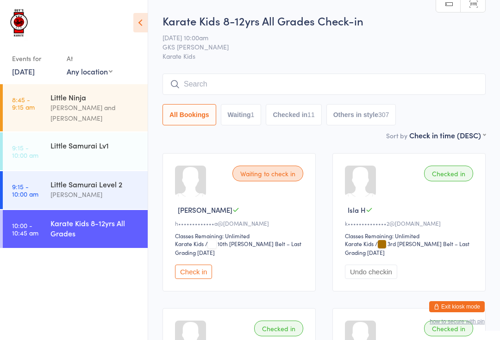
click at [328, 73] on div "Karate Kids 8-12yrs All Grades Check-in 11 Oct 10:00am GKS Rutherford Karate Ki…" at bounding box center [323, 71] width 323 height 117
click at [344, 88] on input "search" at bounding box center [323, 84] width 323 height 21
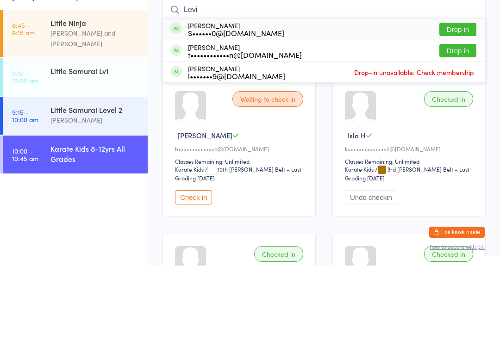
type input "Levi"
click at [471, 97] on button "Drop in" at bounding box center [457, 103] width 37 height 13
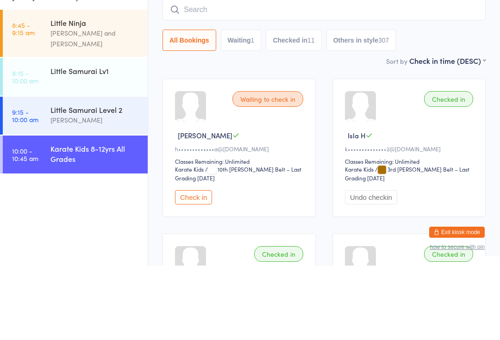
scroll to position [74, 0]
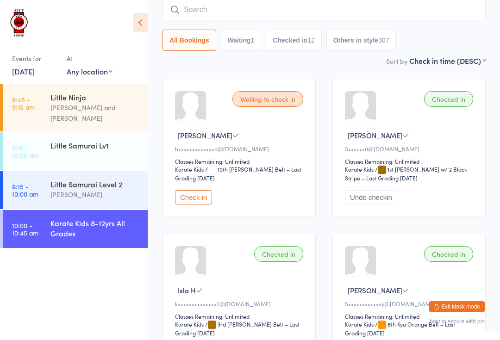
click at [178, 12] on icon at bounding box center [175, 10] width 10 height 10
click at [222, 16] on input "search" at bounding box center [323, 9] width 323 height 21
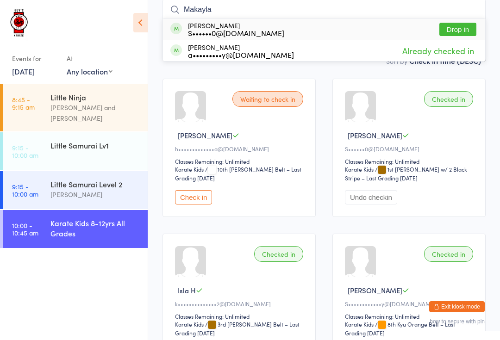
type input "Makayla"
click at [455, 25] on button "Drop in" at bounding box center [457, 29] width 37 height 13
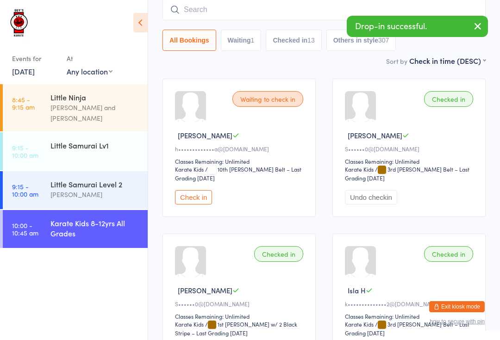
click at [284, 12] on input "search" at bounding box center [323, 9] width 323 height 21
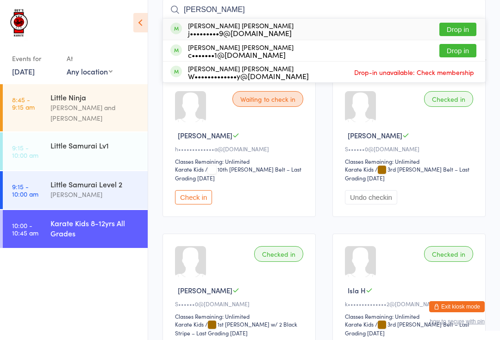
type input "Flynn"
click at [450, 27] on button "Drop in" at bounding box center [457, 29] width 37 height 13
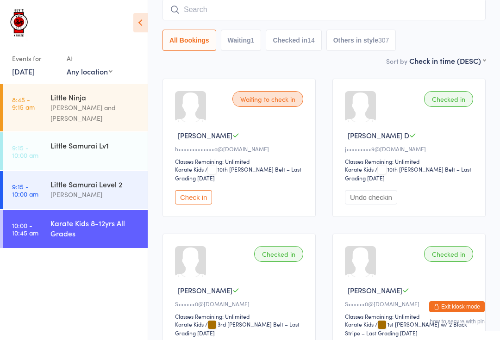
click at [359, 2] on input "search" at bounding box center [323, 9] width 323 height 21
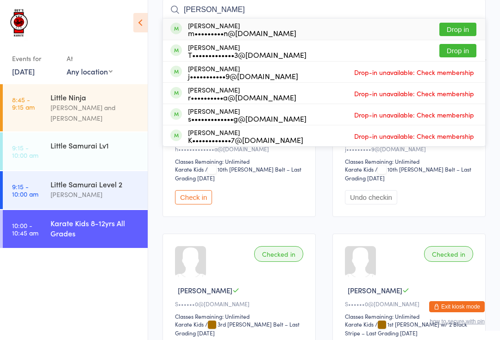
type input "Rosina"
click at [462, 23] on button "Drop in" at bounding box center [457, 29] width 37 height 13
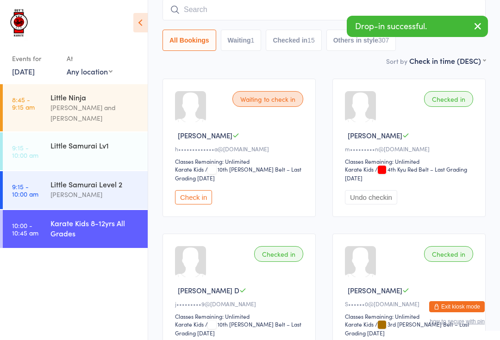
click at [244, 6] on input "search" at bounding box center [323, 9] width 323 height 21
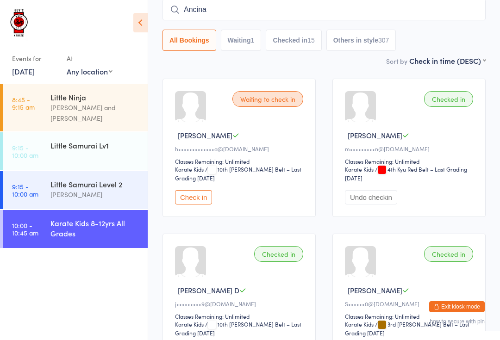
type input "Ancina"
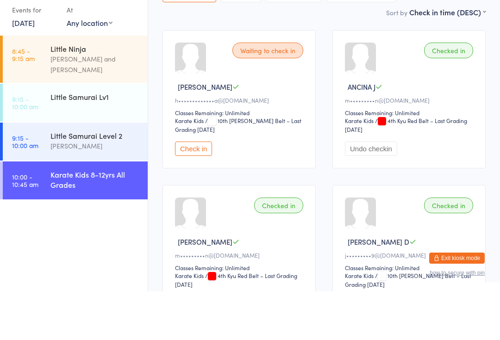
click at [113, 171] on div "Little Samurai Level 2 [PERSON_NAME]" at bounding box center [98, 189] width 97 height 37
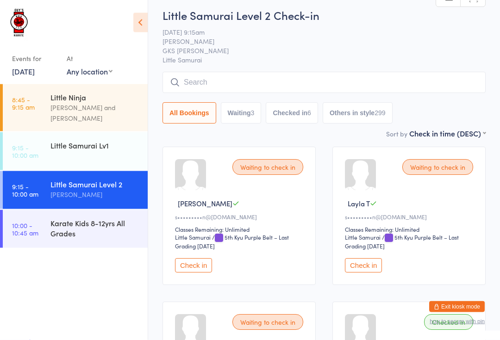
scroll to position [15, 0]
click at [120, 226] on div "Karate Kids 8-12yrs All Grades" at bounding box center [94, 228] width 89 height 20
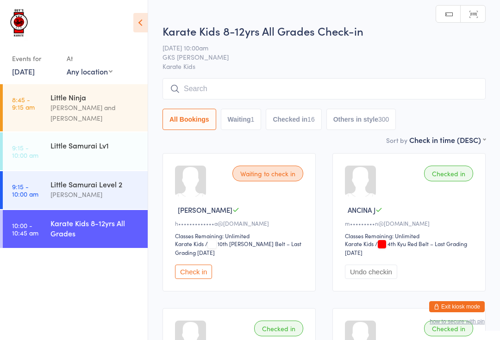
click at [218, 88] on input "search" at bounding box center [323, 88] width 323 height 21
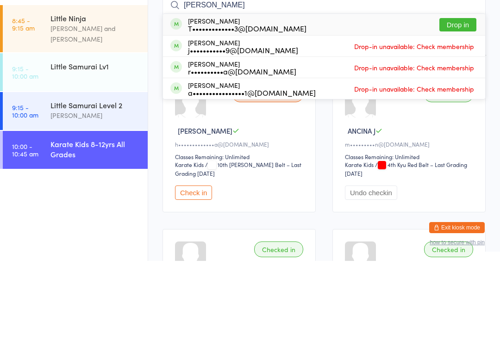
type input "Rosalie"
click at [456, 97] on button "Drop in" at bounding box center [457, 103] width 37 height 13
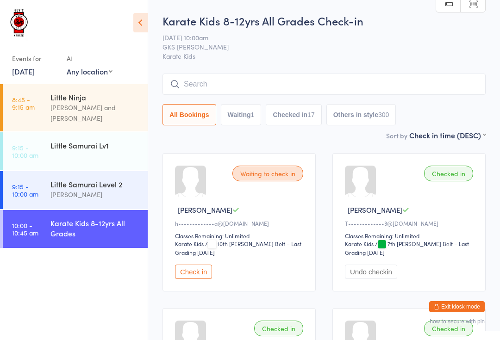
click at [214, 75] on input "search" at bounding box center [323, 84] width 323 height 21
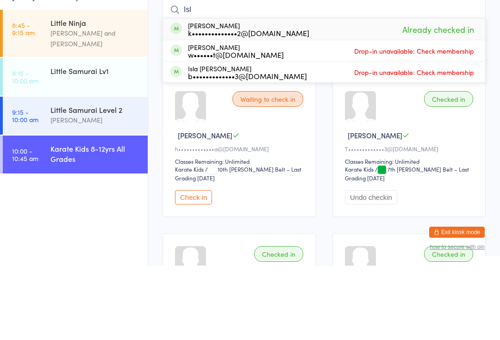
type input "Isl"
click at [285, 93] on div "Isla Harris k••••••••••••••2@gmail.com Already checked in" at bounding box center [324, 103] width 322 height 21
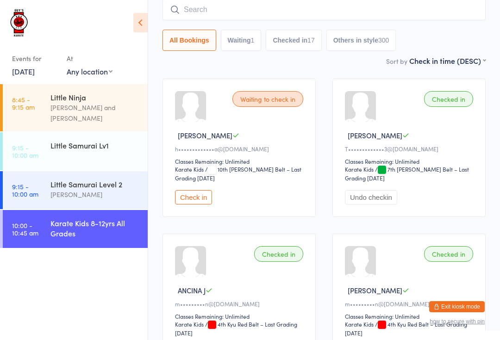
click at [246, 8] on input "search" at bounding box center [323, 9] width 323 height 21
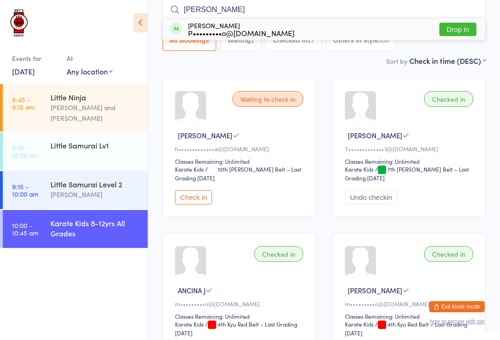
type input "Ezra"
click at [460, 32] on button "Drop in" at bounding box center [457, 29] width 37 height 13
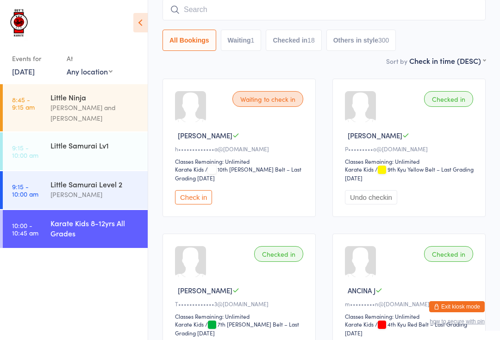
click at [416, 13] on input "search" at bounding box center [323, 9] width 323 height 21
click at [438, 12] on input "search" at bounding box center [323, 9] width 323 height 21
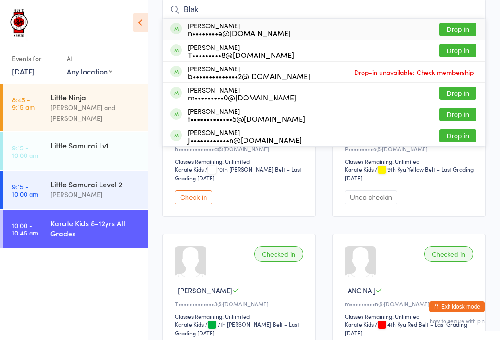
type input "Blak"
click at [466, 25] on button "Drop in" at bounding box center [457, 29] width 37 height 13
